Goal: Task Accomplishment & Management: Use online tool/utility

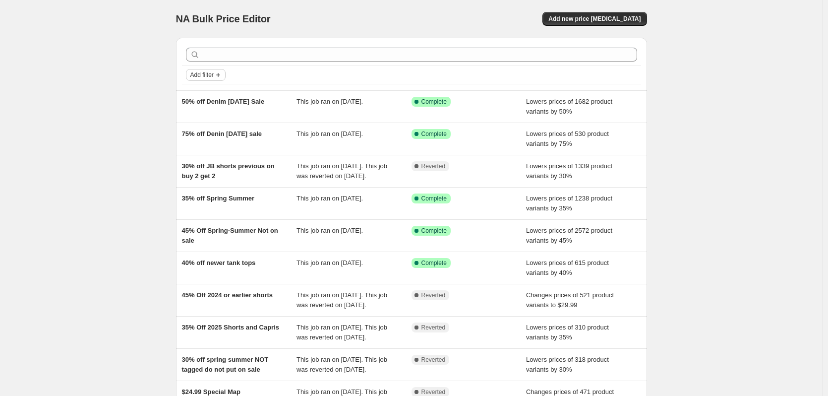
click at [214, 73] on span "Add filter" at bounding box center [201, 75] width 23 height 8
click at [216, 96] on span "Job status" at bounding box center [208, 94] width 29 height 7
click at [228, 135] on span "Complete" at bounding box center [221, 137] width 28 height 7
click at [203, 135] on input "Complete" at bounding box center [199, 138] width 8 height 8
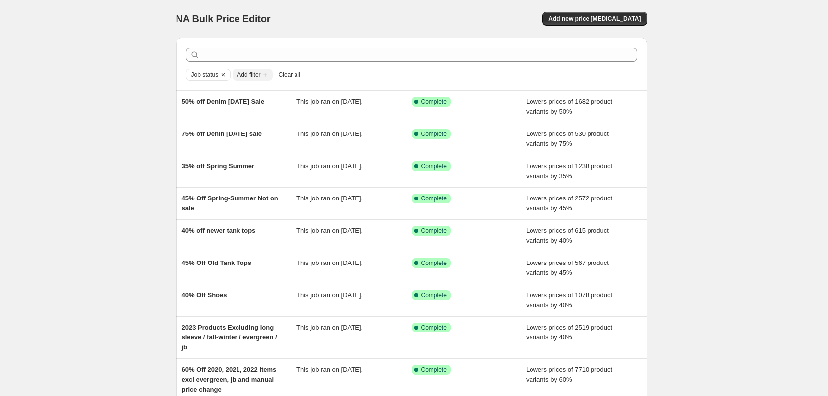
click at [153, 125] on div "NA Bulk Price Editor. This page is ready NA Bulk Price Editor Add new price [ME…" at bounding box center [411, 249] width 823 height 498
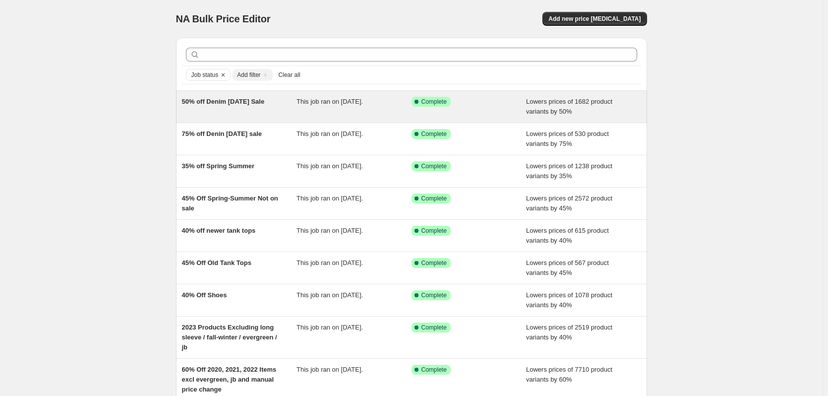
click at [245, 100] on span "50% off Denim [DATE] Sale" at bounding box center [223, 101] width 83 height 7
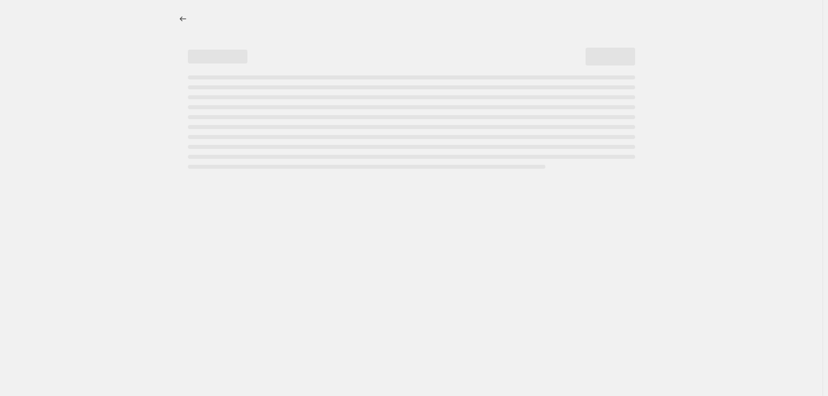
select select "percentage"
select select "no_change"
select select "tag"
select select "not_equal"
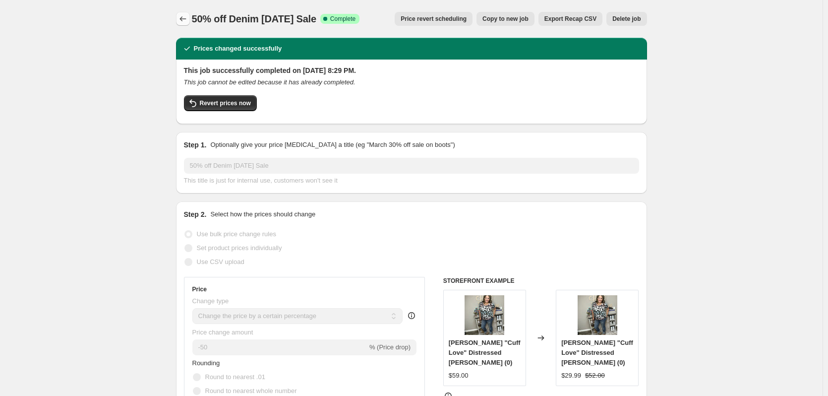
click at [185, 16] on icon "Price change jobs" at bounding box center [183, 19] width 10 height 10
